Goal: Use online tool/utility: Utilize a website feature to perform a specific function

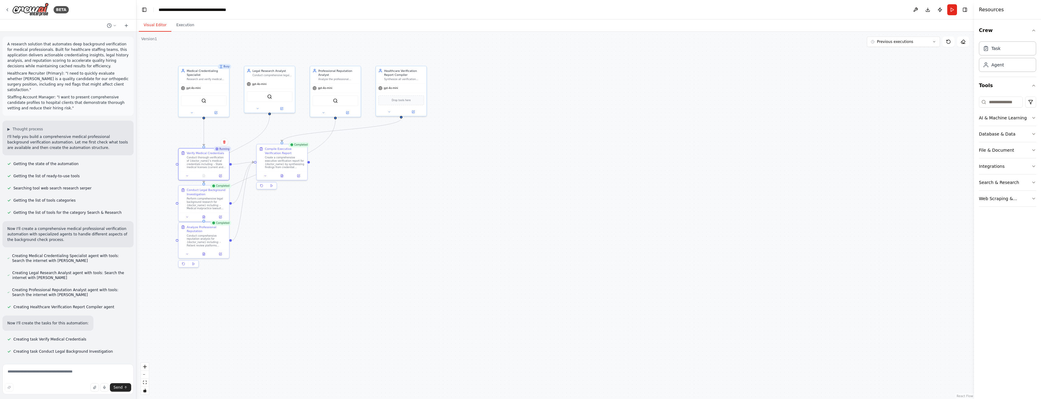
scroll to position [644, 0]
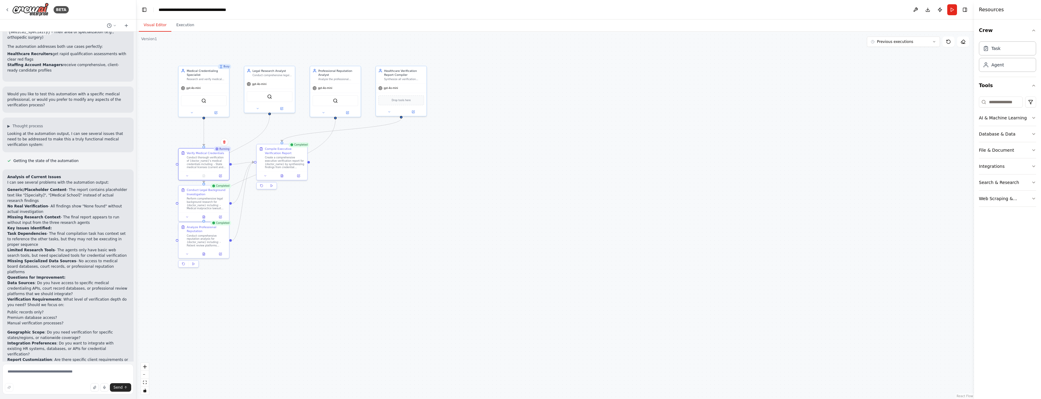
click at [219, 150] on div "Running" at bounding box center [223, 148] width 18 height 5
click at [216, 155] on div "Conduct thorough verification of {doctor_name}'s medical credentials including:…" at bounding box center [207, 161] width 40 height 13
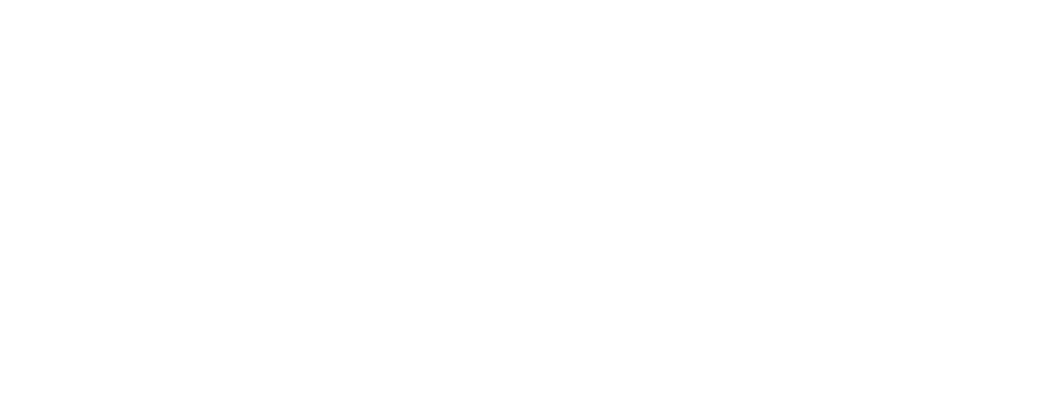
click at [121, 0] on html at bounding box center [520, 0] width 1041 height 0
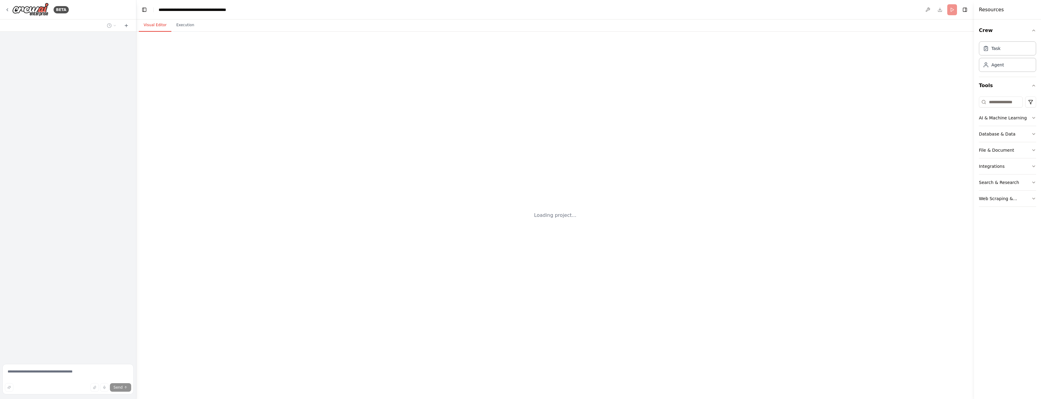
scroll to position [644, 0]
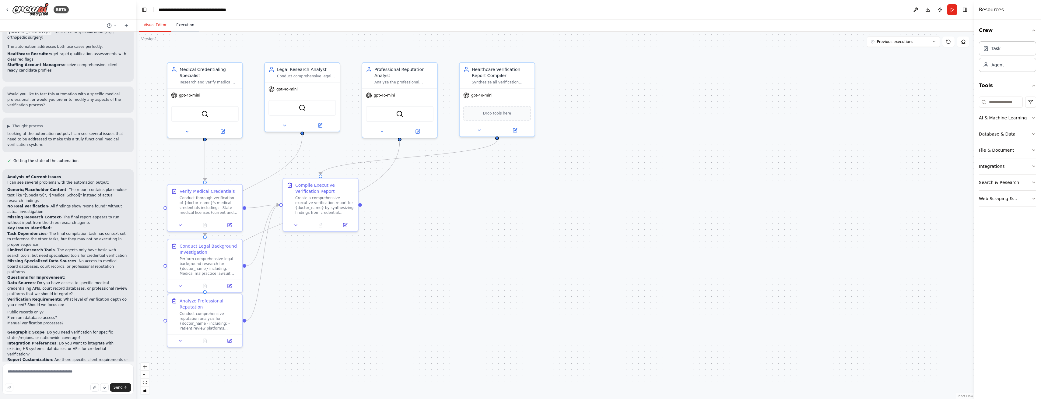
click at [180, 25] on button "Execution" at bounding box center [185, 25] width 28 height 13
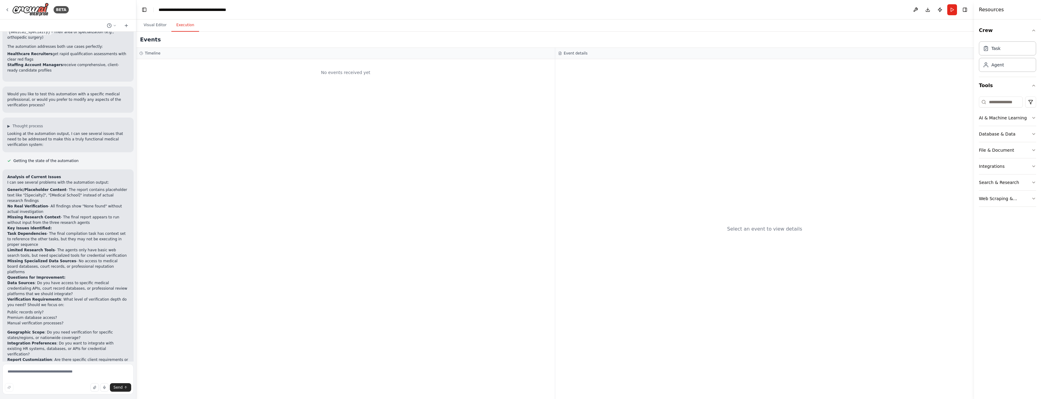
click at [223, 54] on div "Timeline" at bounding box center [345, 53] width 412 height 5
click at [157, 23] on button "Visual Editor" at bounding box center [155, 25] width 33 height 13
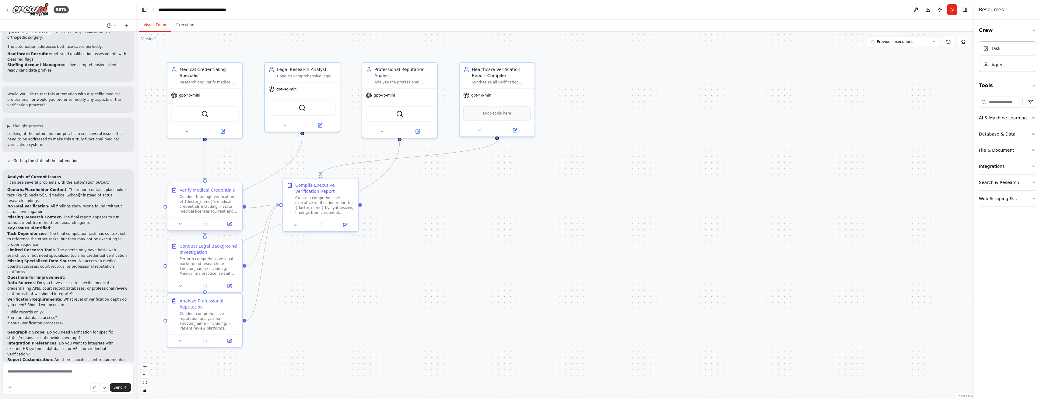
click at [219, 201] on div "Conduct thorough verification of {doctor_name}'s medical credentials including:…" at bounding box center [209, 203] width 59 height 19
click at [214, 197] on div "Conduct thorough verification of {doctor_name}'s medical credentials including:…" at bounding box center [209, 203] width 59 height 19
click at [180, 222] on icon at bounding box center [180, 223] width 5 height 5
click at [179, 222] on icon at bounding box center [180, 223] width 5 height 5
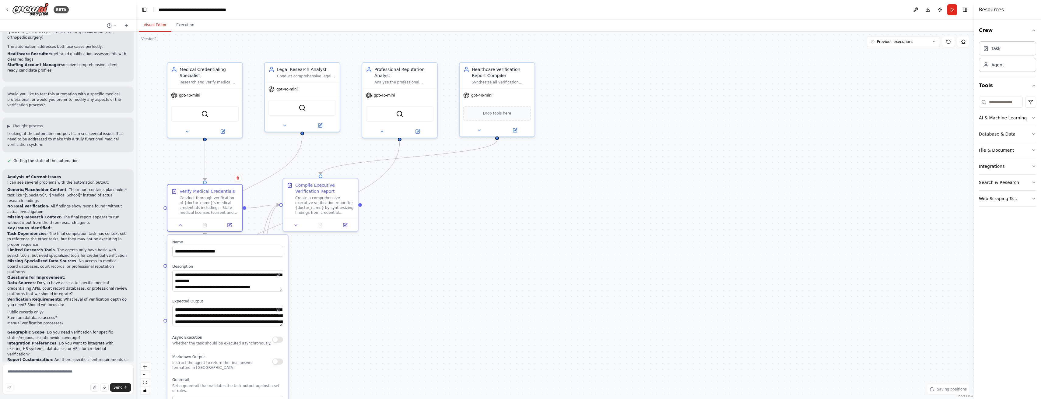
click at [278, 339] on button "button" at bounding box center [277, 339] width 11 height 6
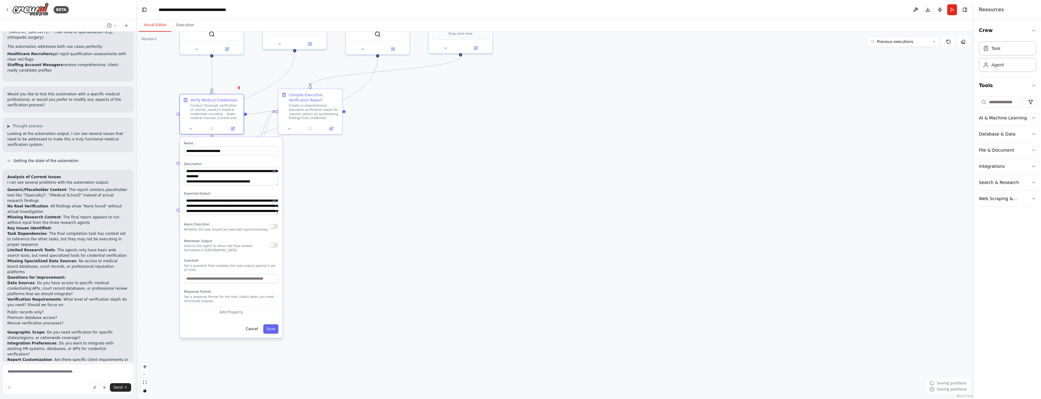
drag, startPoint x: 353, startPoint y: 333, endPoint x: 351, endPoint y: 223, distance: 110.8
click at [352, 223] on div ".deletable-edge-delete-btn { width: 20px; height: 20px; border: 0px solid #ffff…" at bounding box center [555, 215] width 838 height 367
click at [272, 226] on button "button" at bounding box center [273, 225] width 9 height 5
click at [273, 330] on button "Save" at bounding box center [270, 328] width 15 height 9
click at [269, 327] on button "Save" at bounding box center [270, 328] width 15 height 9
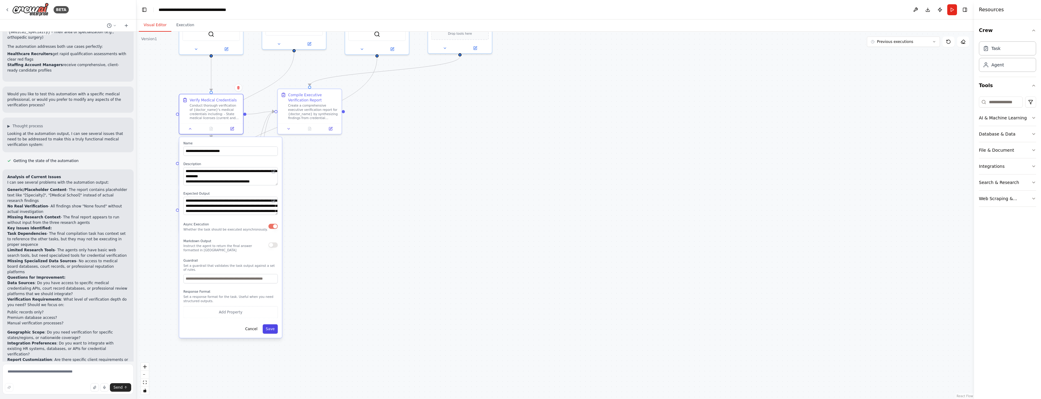
click at [270, 328] on button "Save" at bounding box center [270, 328] width 15 height 9
click at [270, 331] on button "Save" at bounding box center [270, 328] width 15 height 9
click at [270, 330] on button "Save" at bounding box center [270, 328] width 15 height 9
click at [272, 330] on button "Save" at bounding box center [270, 328] width 15 height 9
drag, startPoint x: 338, startPoint y: 304, endPoint x: 336, endPoint y: 306, distance: 3.2
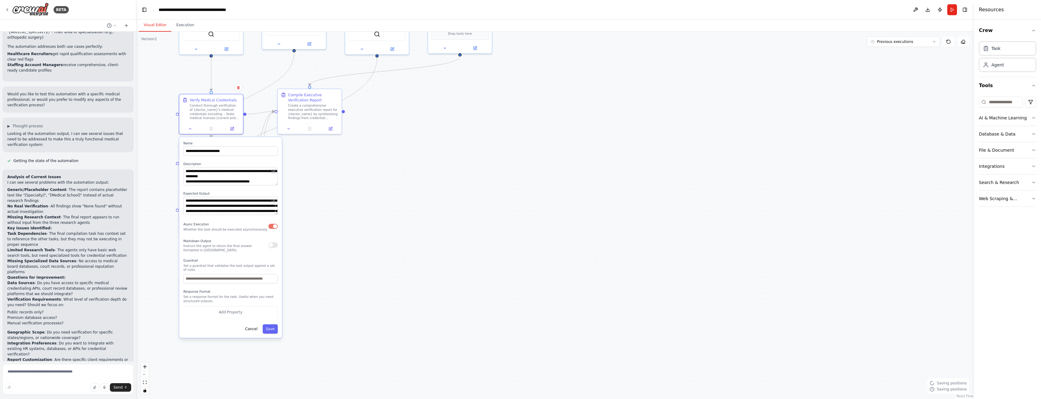
click at [338, 304] on div ".deletable-edge-delete-btn { width: 20px; height: 20px; border: 0px solid #ffff…" at bounding box center [555, 215] width 838 height 367
click at [274, 329] on button "Save" at bounding box center [270, 329] width 15 height 9
click at [272, 329] on button "Save" at bounding box center [270, 329] width 15 height 9
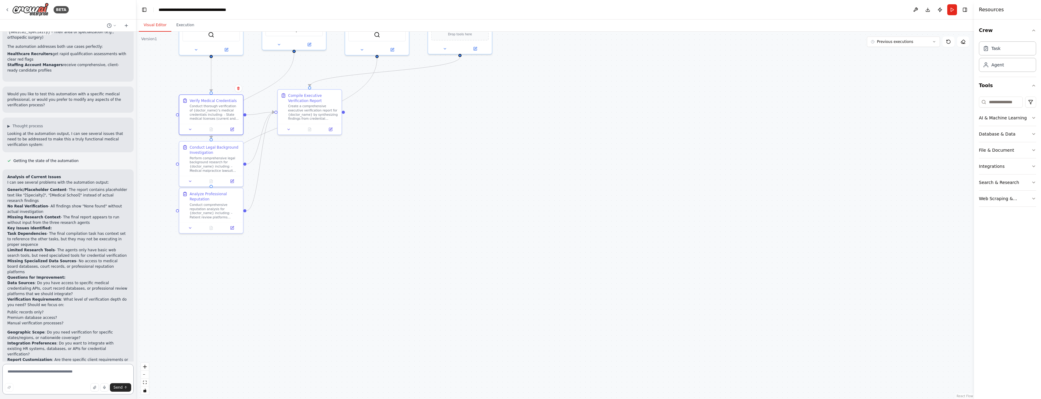
click at [53, 370] on textarea at bounding box center [67, 379] width 131 height 30
type textarea "**********"
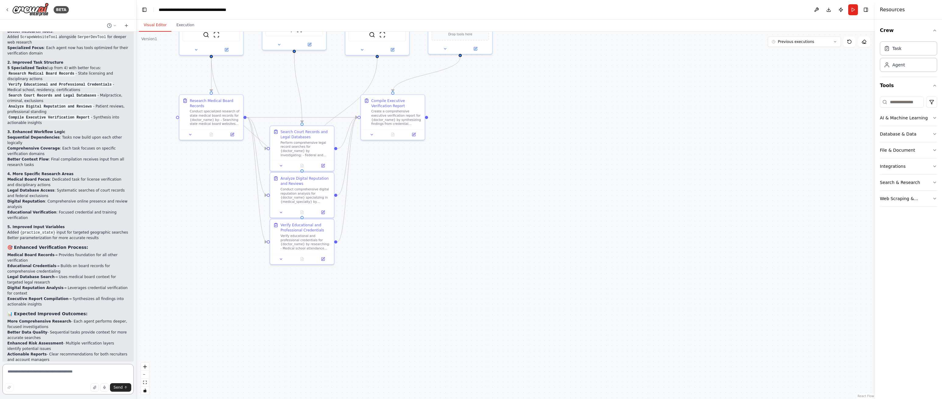
scroll to position [1638, 0]
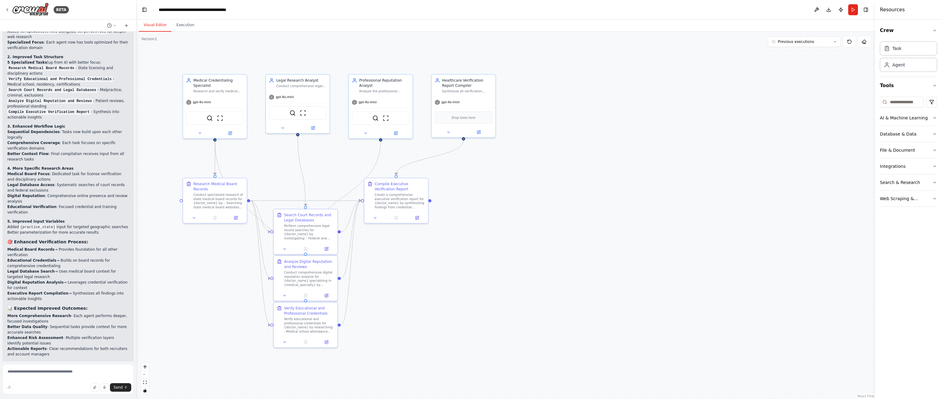
drag, startPoint x: 200, startPoint y: 194, endPoint x: 203, endPoint y: 277, distance: 83.2
click at [203, 277] on div ".deletable-edge-delete-btn { width: 20px; height: 20px; border: 0px solid #ffff…" at bounding box center [505, 215] width 738 height 367
click at [210, 104] on div "gpt-4o-mini" at bounding box center [215, 101] width 64 height 11
click at [209, 101] on span "gpt-4o-mini" at bounding box center [202, 101] width 18 height 4
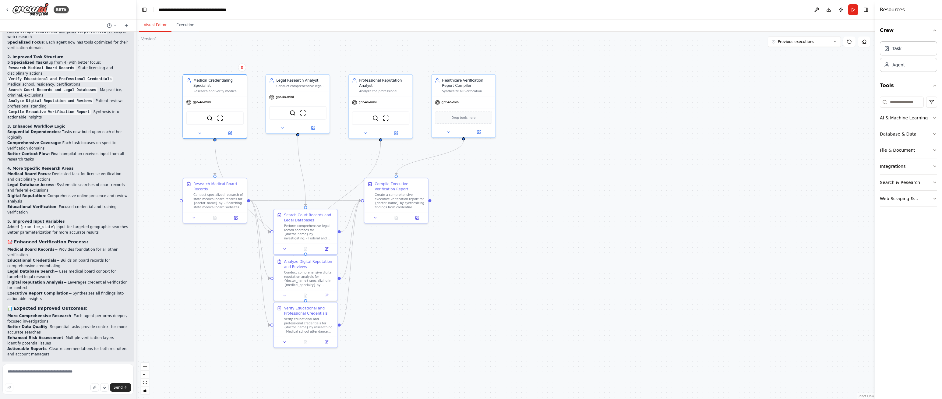
scroll to position [1588, 0]
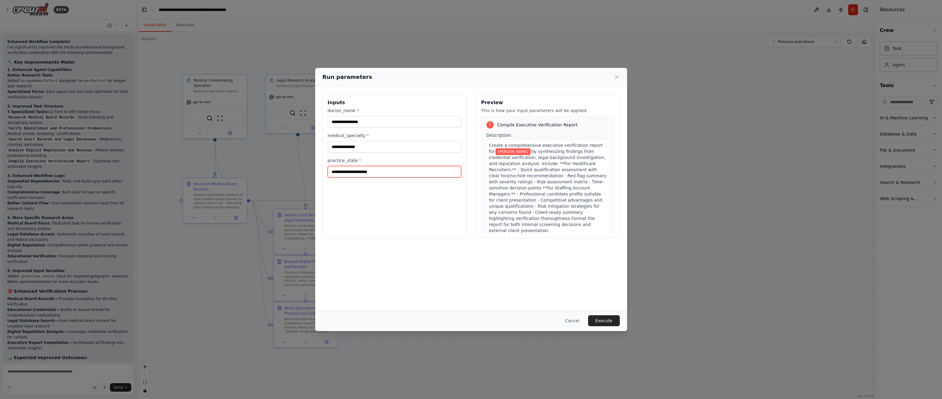
click at [396, 171] on input "practice_state *" at bounding box center [394, 172] width 133 height 12
click at [341, 171] on input "practice_state *" at bounding box center [394, 172] width 133 height 12
type input "**********"
click at [607, 320] on button "Execute" at bounding box center [604, 320] width 32 height 11
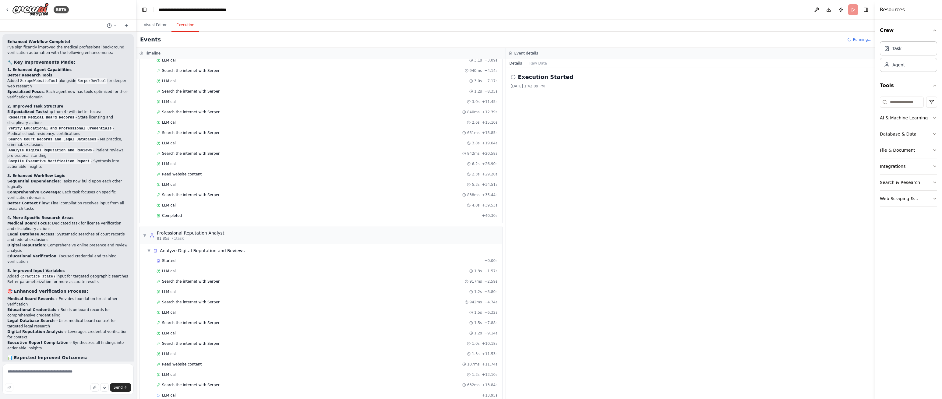
scroll to position [288, 0]
